Goal: Information Seeking & Learning: Learn about a topic

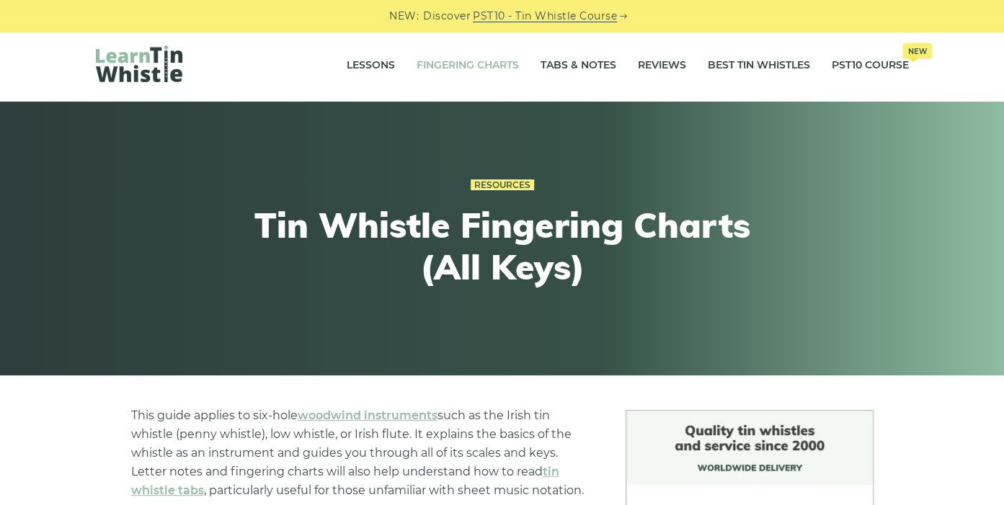
scroll to position [31, 0]
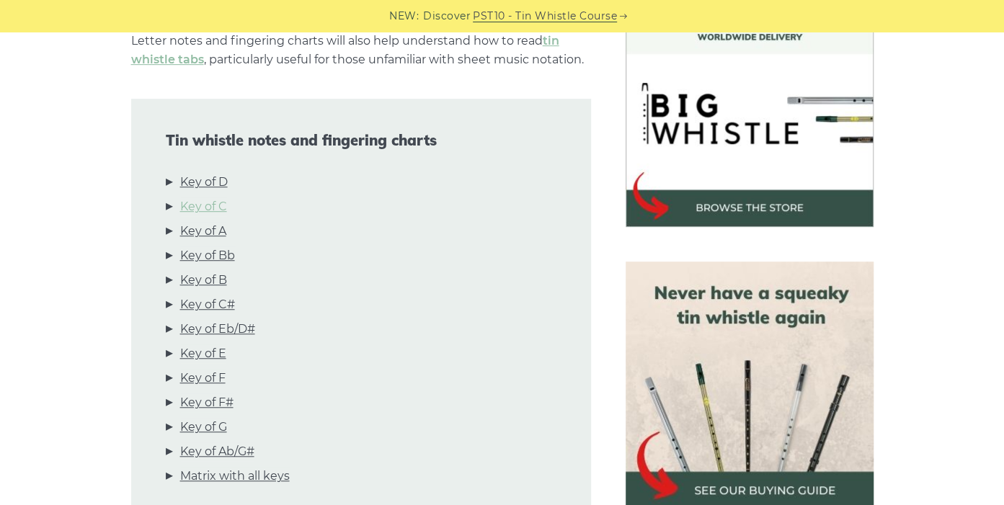
click at [209, 203] on link "Key of C" at bounding box center [203, 206] width 47 height 19
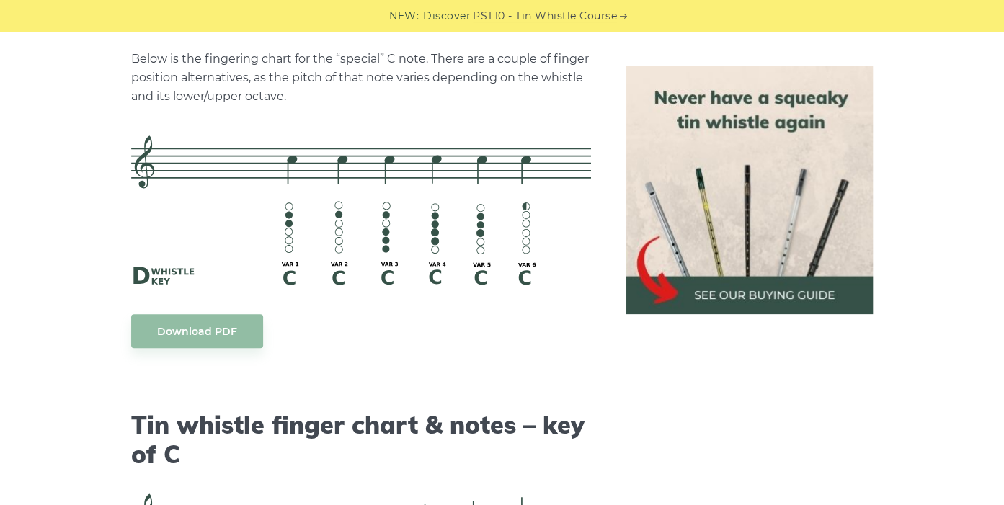
scroll to position [3252, 0]
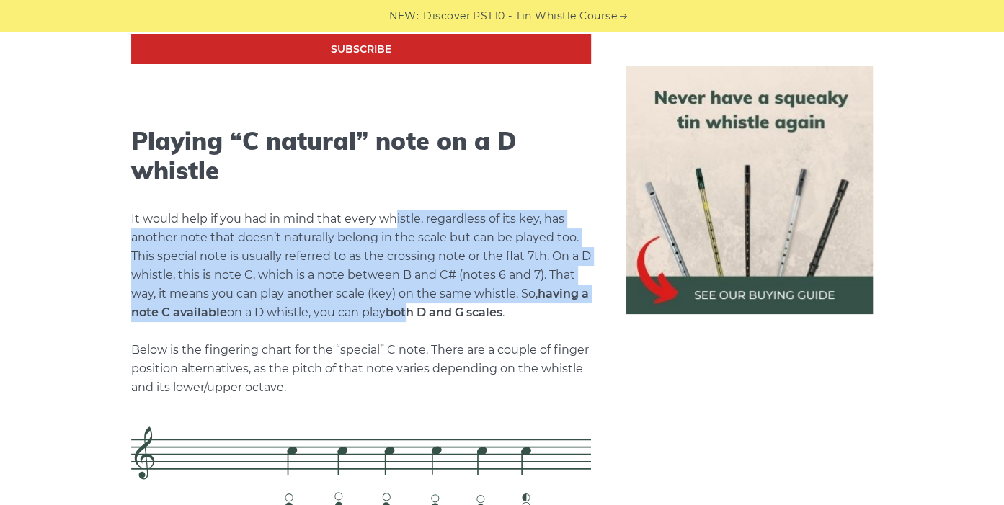
drag, startPoint x: 394, startPoint y: 246, endPoint x: 419, endPoint y: 318, distance: 76.1
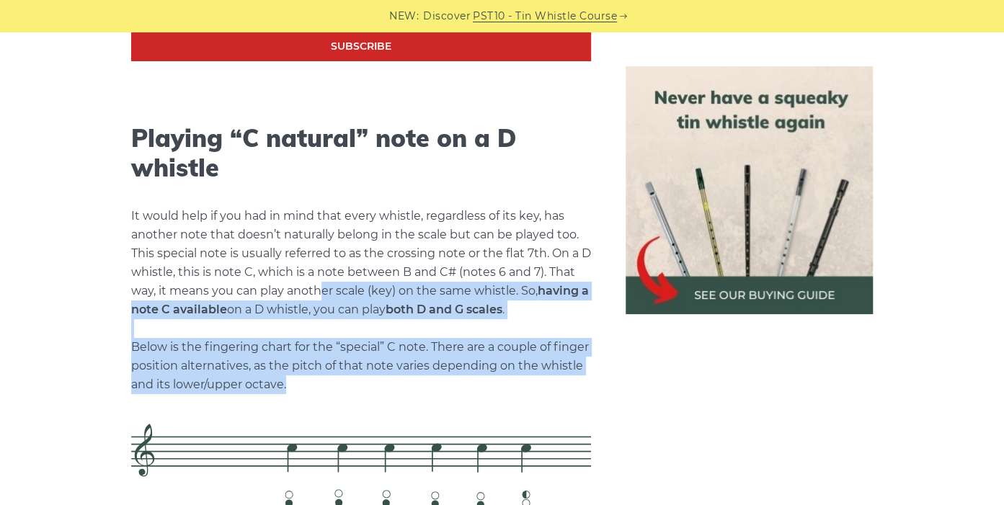
scroll to position [2964, 0]
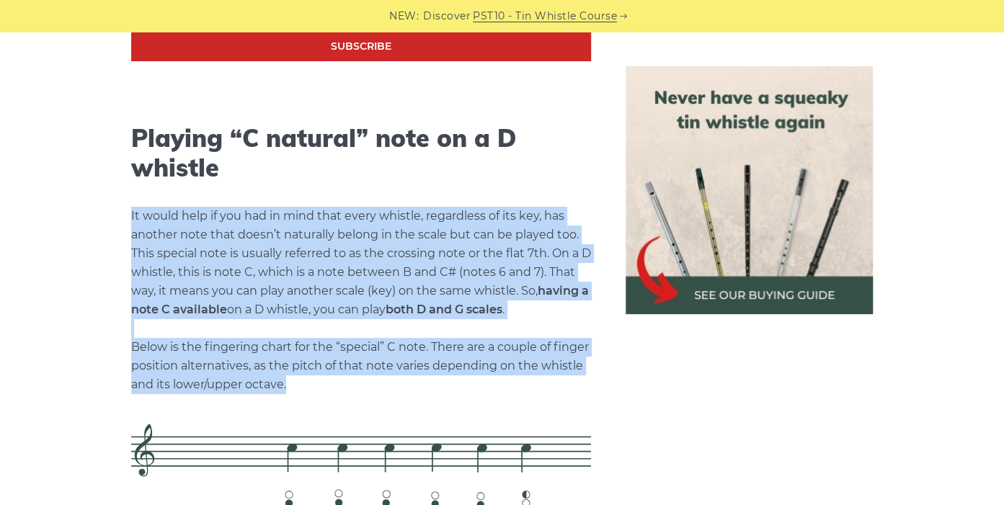
drag, startPoint x: 401, startPoint y: 378, endPoint x: 123, endPoint y: 216, distance: 321.6
click at [327, 378] on p "It would help if you had in mind that every whistle, regardless of its key, has…" at bounding box center [361, 300] width 460 height 187
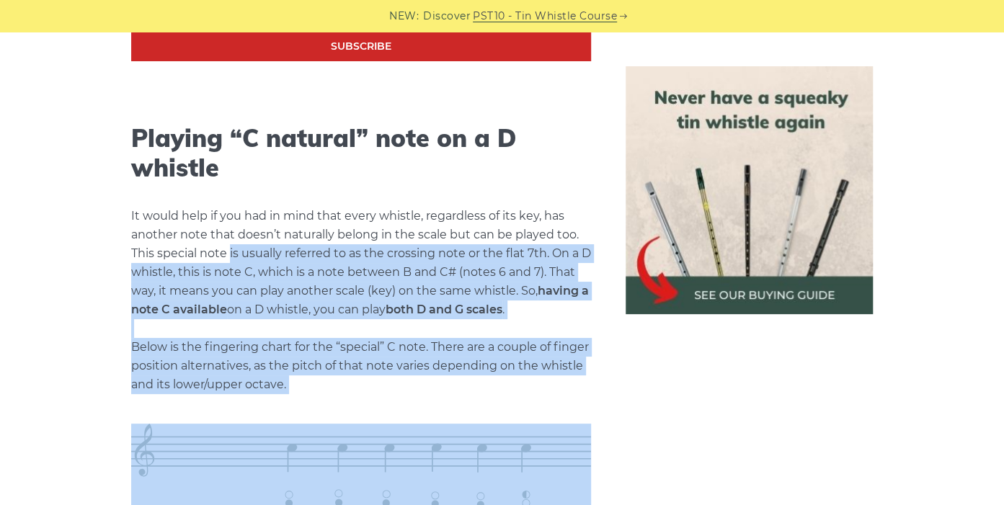
drag, startPoint x: 318, startPoint y: 383, endPoint x: 229, endPoint y: 259, distance: 153.0
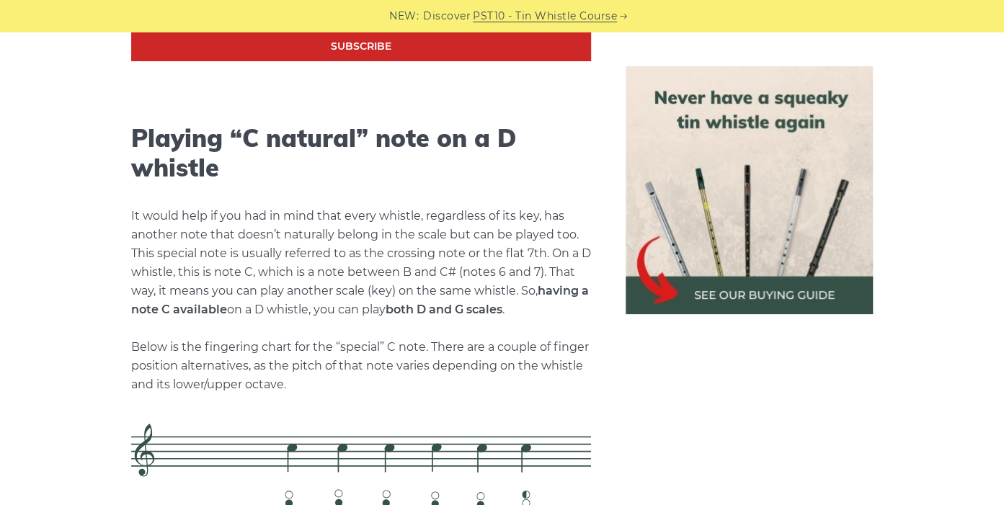
click at [131, 262] on p "It would help if you had in mind that every whistle, regardless of its key, has…" at bounding box center [361, 300] width 460 height 187
click at [458, 385] on p "It would help if you had in mind that every whistle, regardless of its key, has…" at bounding box center [361, 300] width 460 height 187
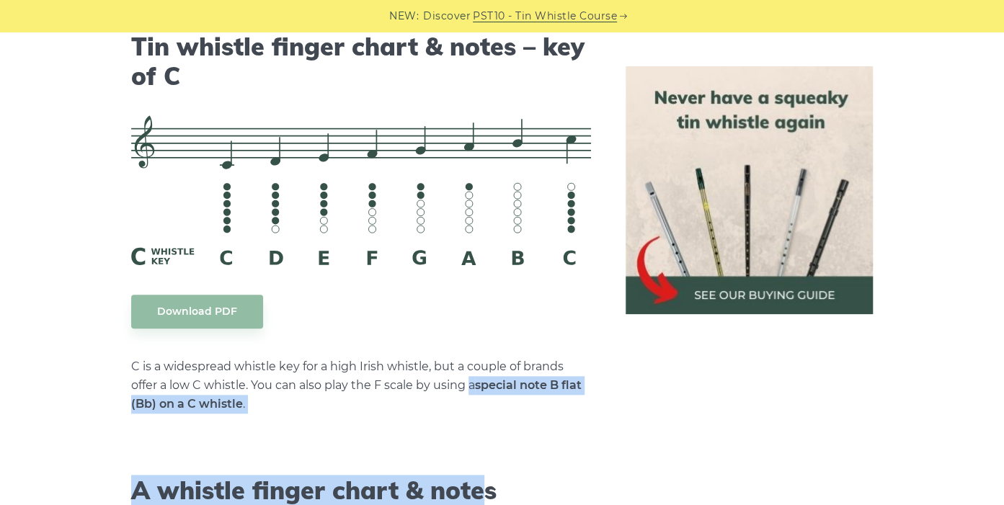
scroll to position [3629, 0]
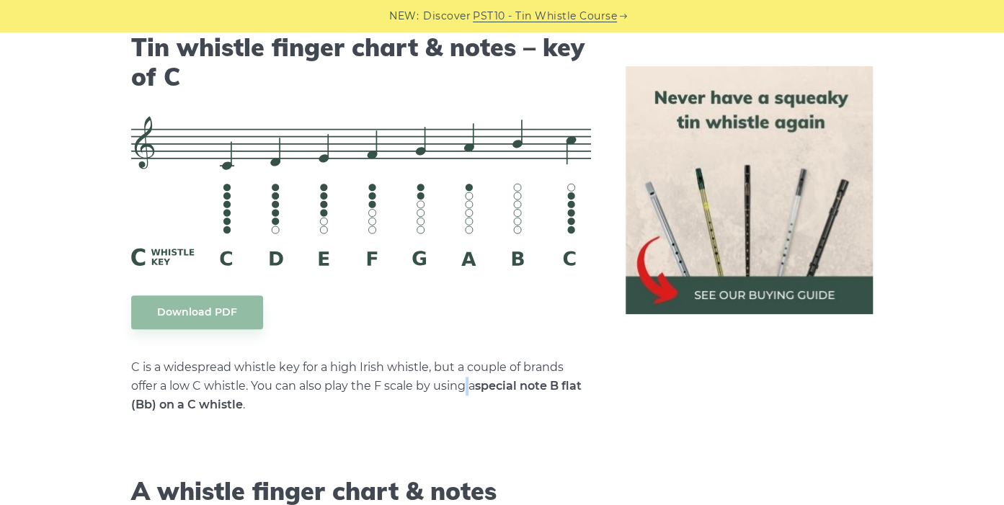
drag, startPoint x: 471, startPoint y: 388, endPoint x: 464, endPoint y: 392, distance: 8.1
click at [464, 392] on p "C is a widespread whistle key for a high Irish whistle, but a couple of brands …" at bounding box center [361, 386] width 460 height 56
drag, startPoint x: 582, startPoint y: 435, endPoint x: 575, endPoint y: 415, distance: 20.8
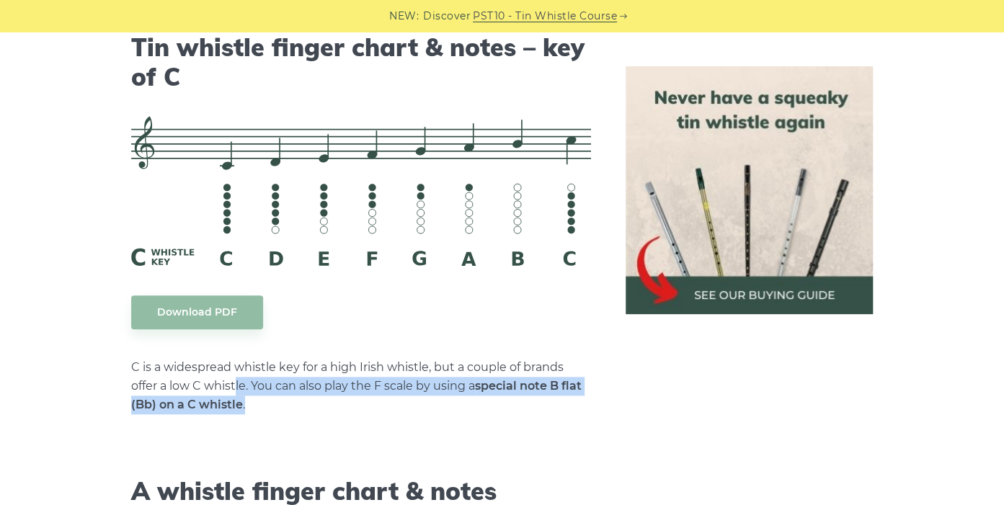
drag, startPoint x: 572, startPoint y: 409, endPoint x: 232, endPoint y: 393, distance: 340.6
click at [232, 393] on p "C is a widespread whistle key for a high Irish whistle, but a couple of brands …" at bounding box center [361, 386] width 460 height 56
